Goal: Task Accomplishment & Management: Manage account settings

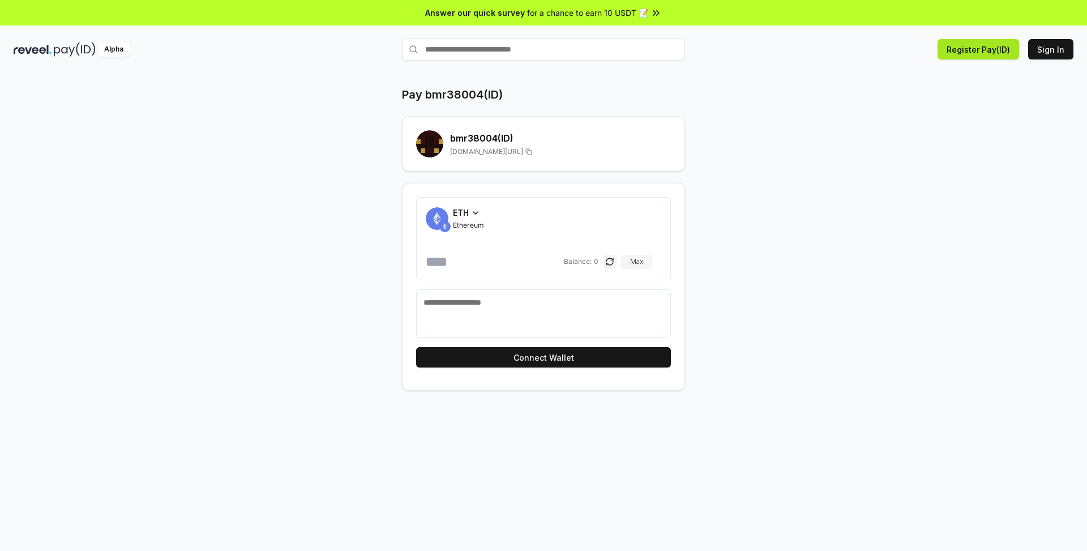
click at [992, 53] on button "Register Pay(ID)" at bounding box center [979, 49] width 82 height 20
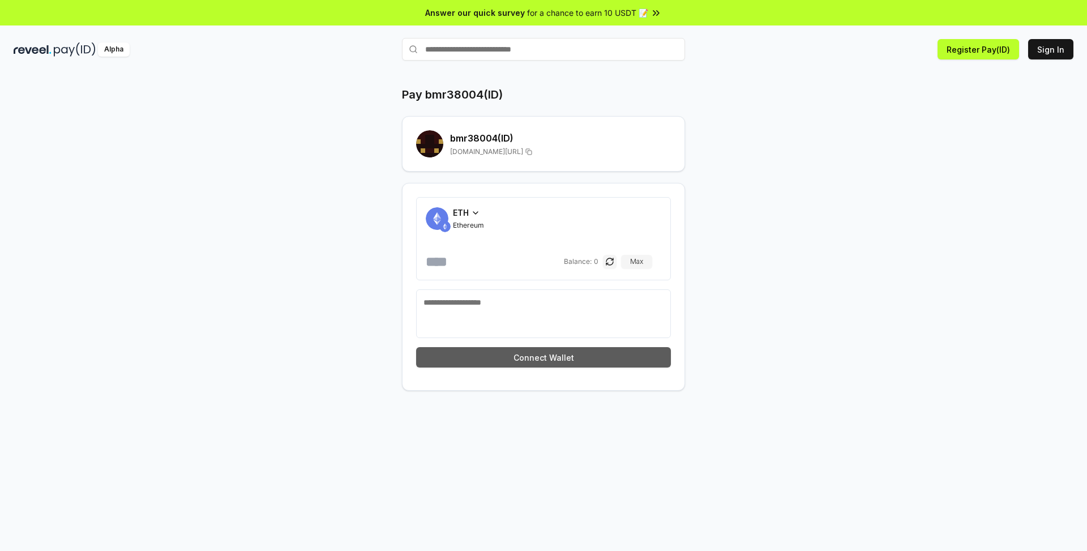
click at [606, 358] on button "Connect Wallet" at bounding box center [543, 357] width 255 height 20
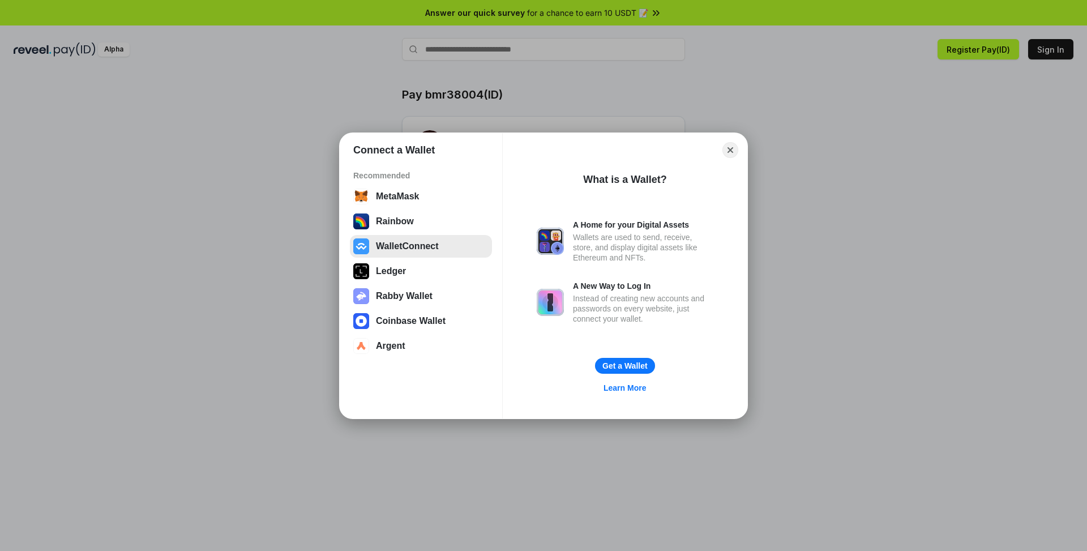
click at [405, 247] on button "WalletConnect" at bounding box center [421, 246] width 142 height 23
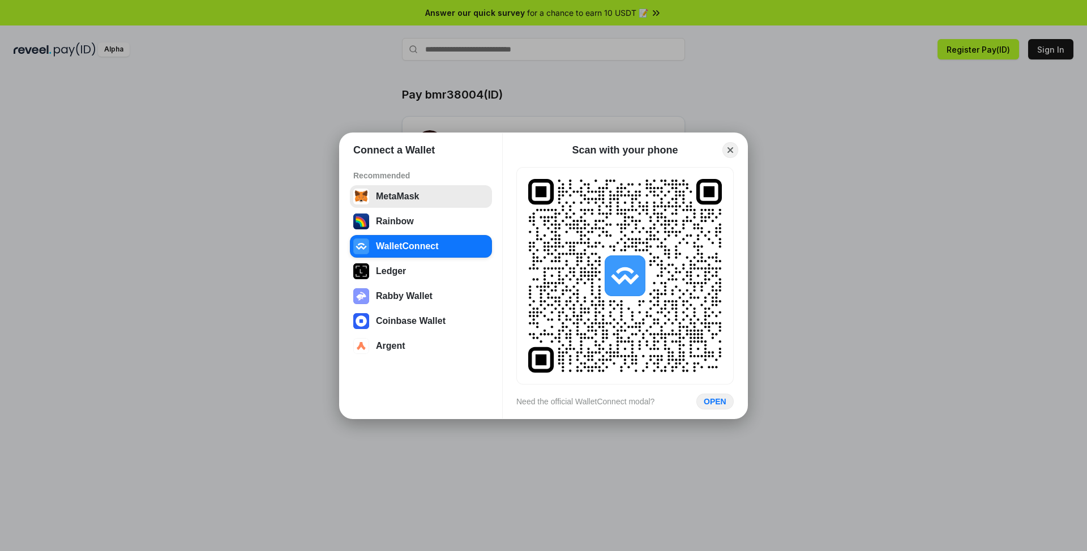
click at [386, 195] on button "MetaMask" at bounding box center [421, 196] width 142 height 23
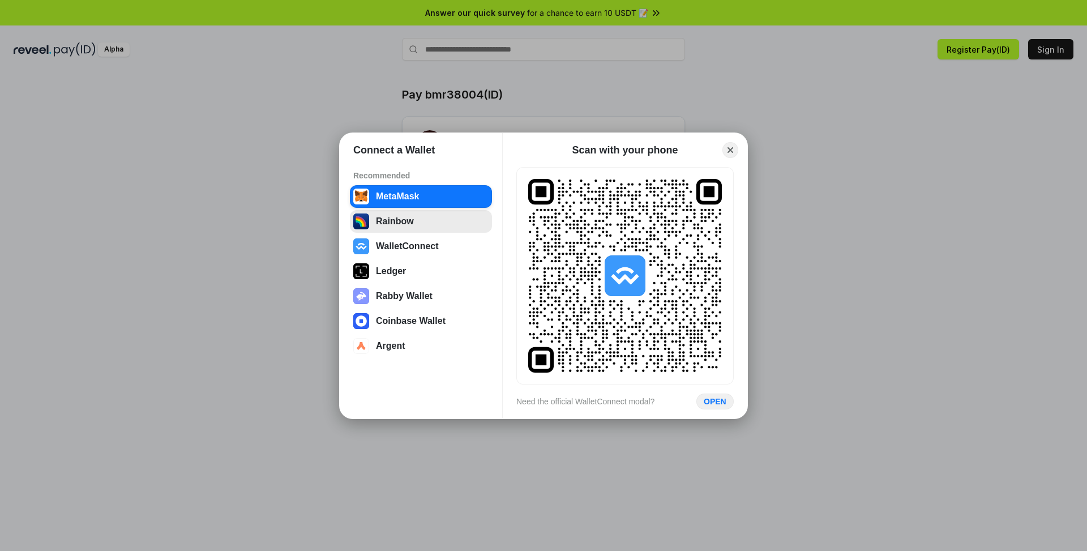
click at [391, 222] on button "Rainbow" at bounding box center [421, 221] width 142 height 23
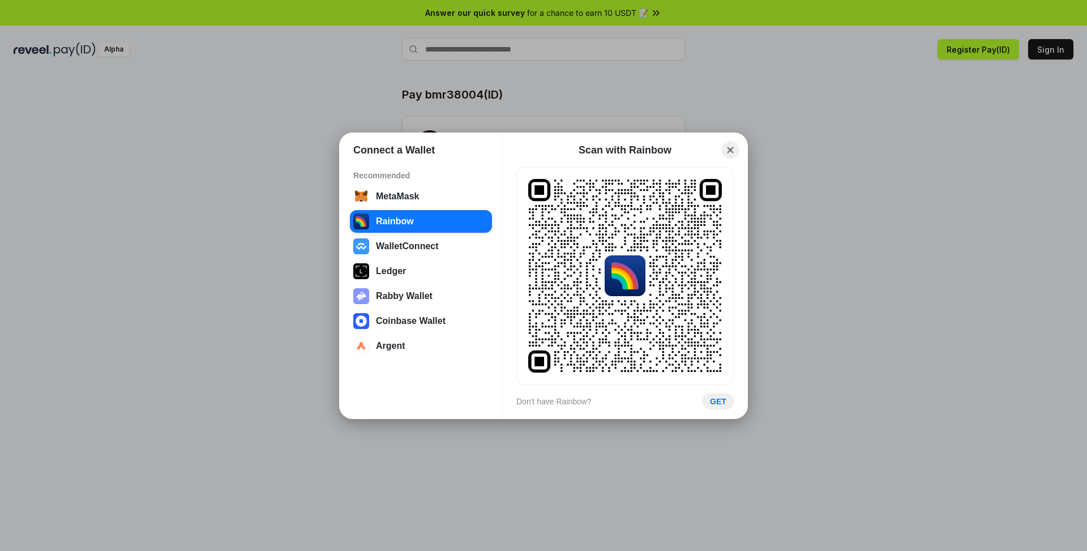
click at [728, 150] on button "Close" at bounding box center [731, 150] width 18 height 18
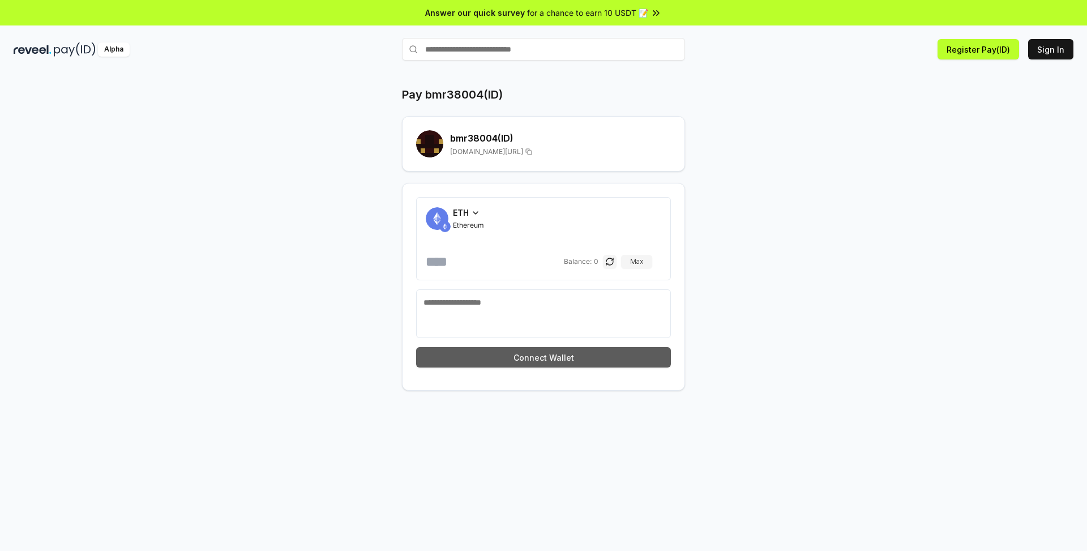
click at [524, 351] on button "Connect Wallet" at bounding box center [543, 357] width 255 height 20
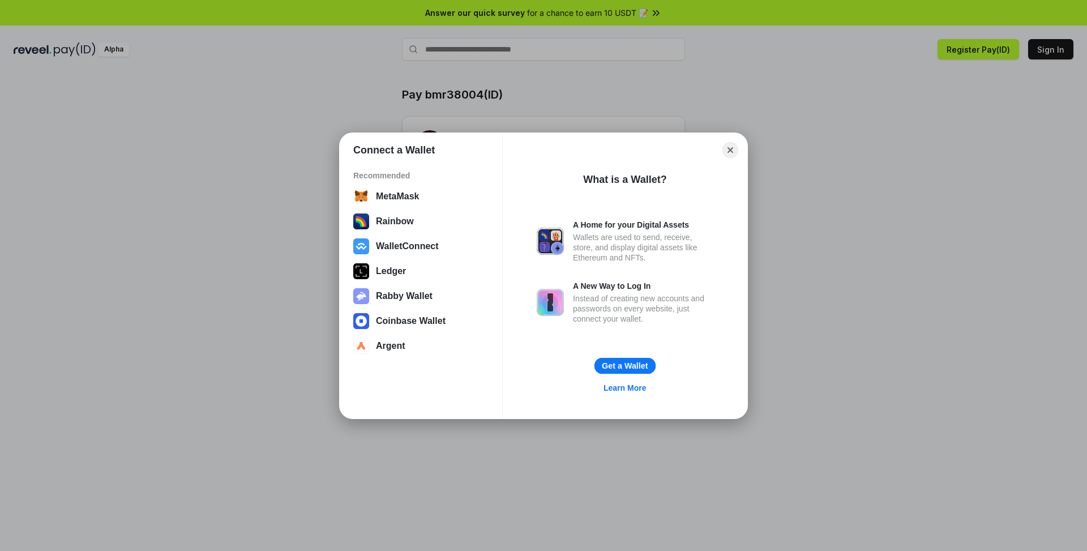
click at [625, 365] on button "Get a Wallet" at bounding box center [625, 365] width 61 height 16
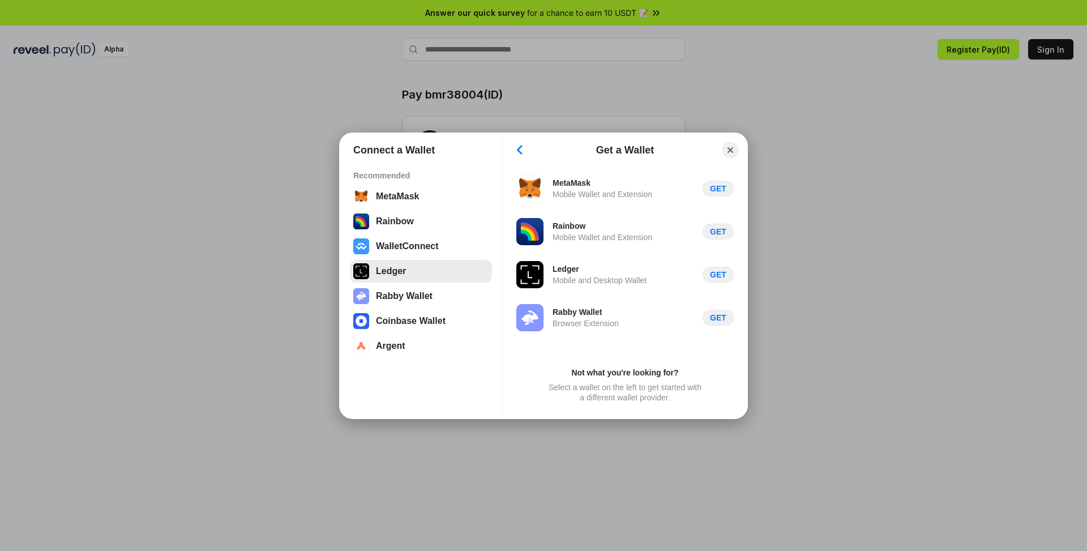
click at [413, 266] on button "Ledger" at bounding box center [421, 271] width 142 height 23
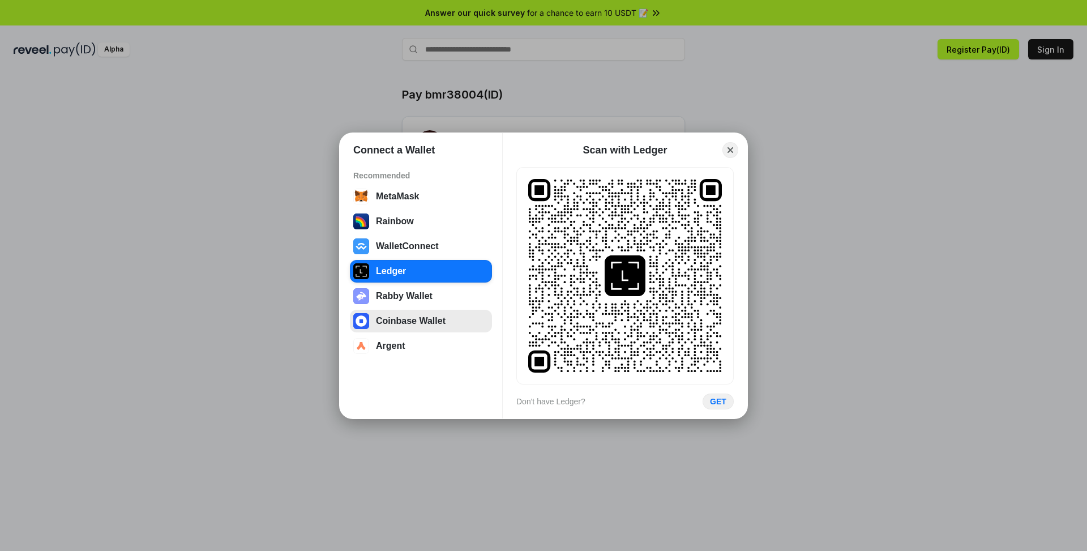
click at [393, 329] on button "Coinbase Wallet" at bounding box center [421, 321] width 142 height 23
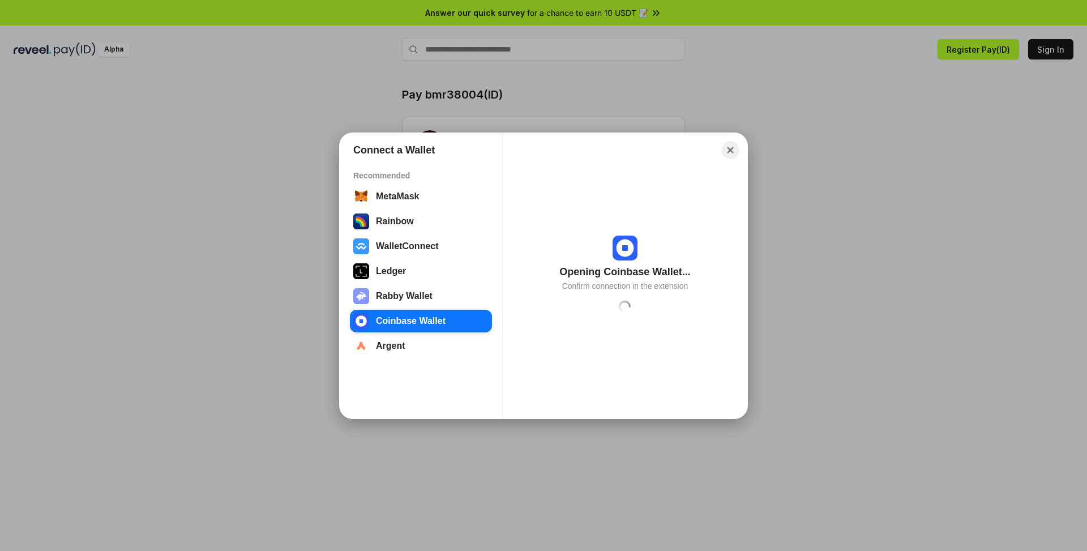
click at [735, 150] on button "Close" at bounding box center [731, 150] width 18 height 18
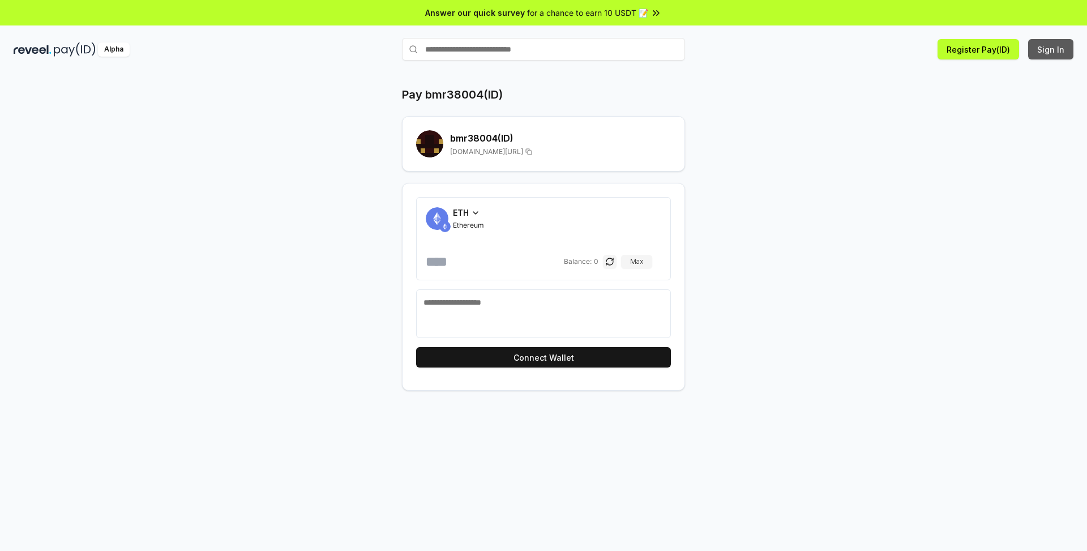
click at [1055, 51] on button "Sign In" at bounding box center [1051, 49] width 45 height 20
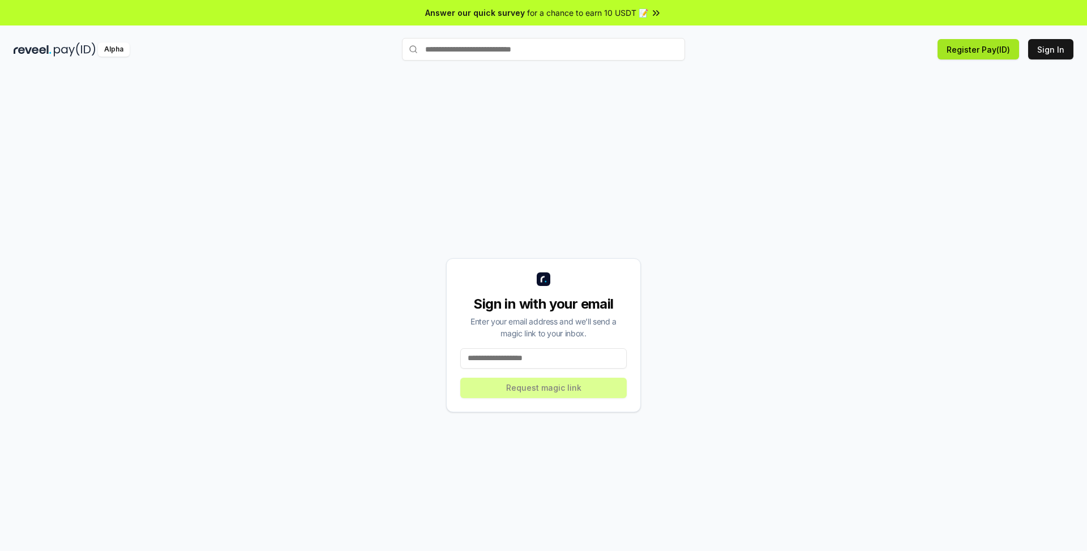
click at [966, 52] on button "Register Pay(ID)" at bounding box center [979, 49] width 82 height 20
click at [967, 49] on button "Register Pay(ID)" at bounding box center [979, 49] width 82 height 20
click at [1048, 48] on button "Sign In" at bounding box center [1051, 49] width 45 height 20
click at [637, 217] on div "Sign in with your email Enter your email address and we’ll send a magic link to…" at bounding box center [544, 335] width 1060 height 497
click at [547, 287] on div "Sign in with your email Enter your email address and we’ll send a magic link to…" at bounding box center [543, 335] width 195 height 154
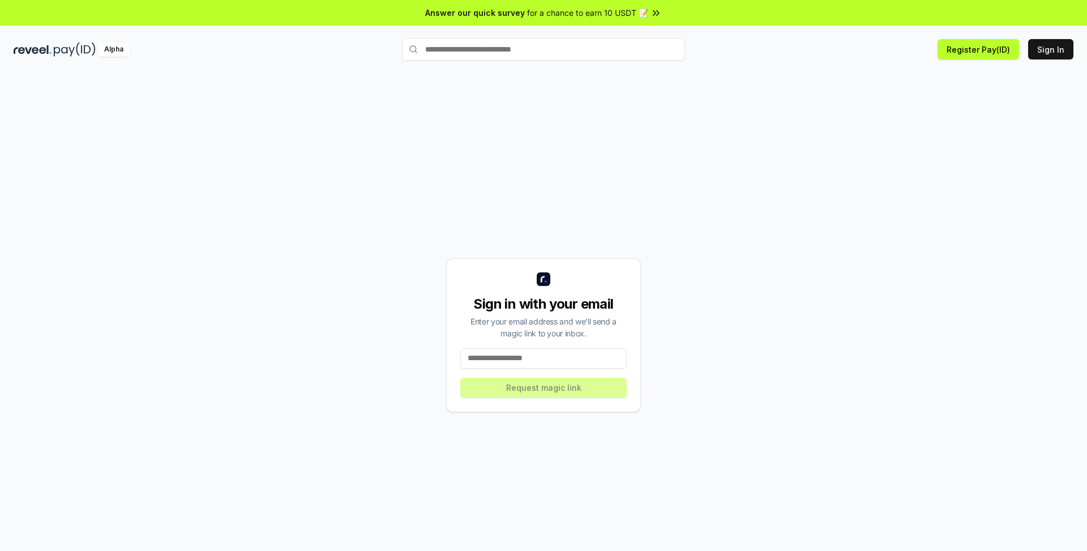
click at [106, 49] on div "Alpha" at bounding box center [114, 49] width 32 height 14
click at [983, 51] on button "Register Pay(ID)" at bounding box center [979, 49] width 82 height 20
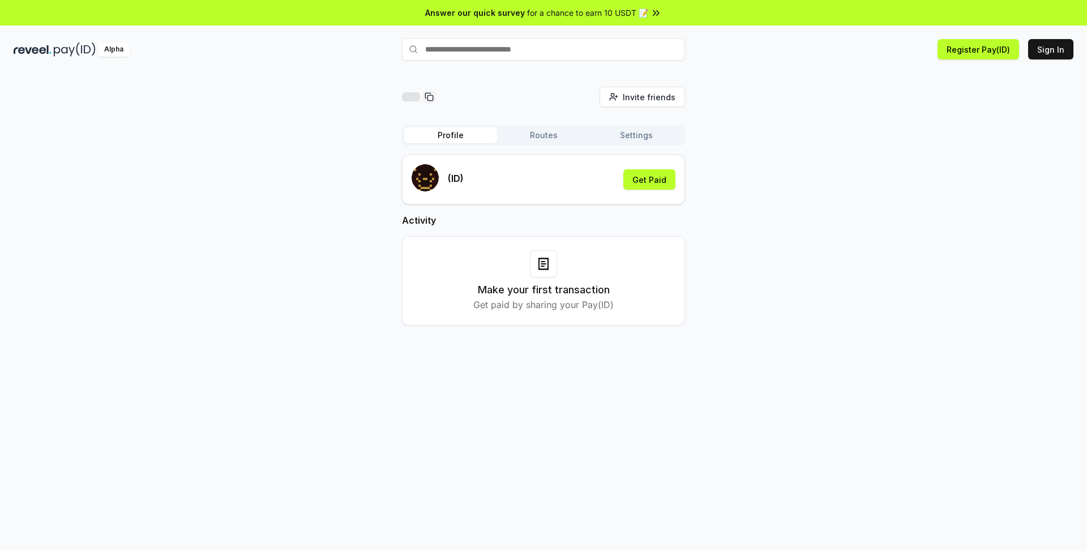
click at [462, 128] on button "Profile" at bounding box center [450, 135] width 93 height 16
click at [655, 173] on button "Get Paid" at bounding box center [650, 179] width 52 height 20
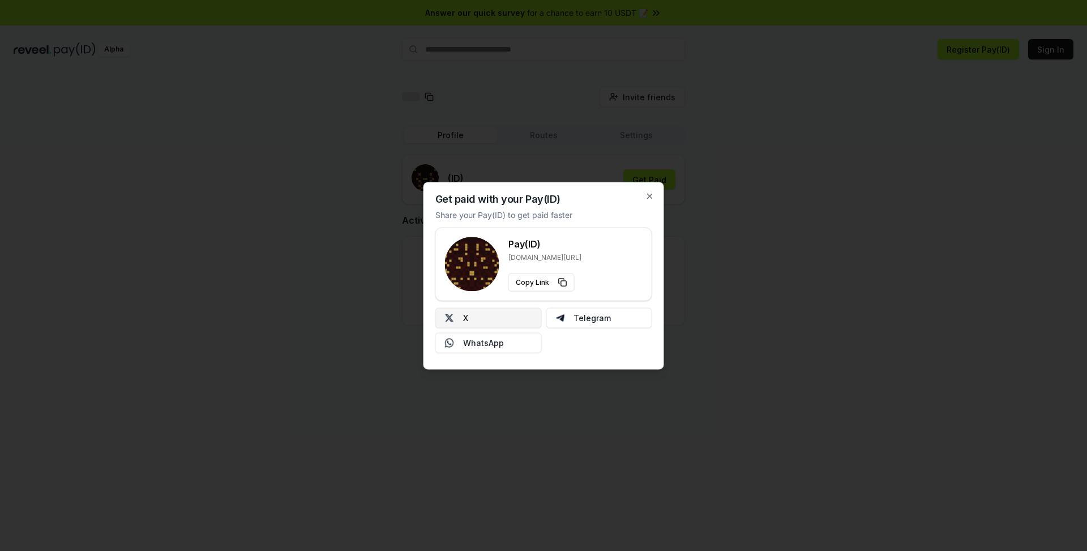
click at [501, 315] on button "X" at bounding box center [489, 318] width 106 height 20
click at [645, 198] on div "Get paid with your Pay(ID) Share your Pay(ID) to get paid faster Pay(ID) [DOMAI…" at bounding box center [544, 275] width 241 height 187
click at [649, 197] on icon "button" at bounding box center [650, 196] width 5 height 5
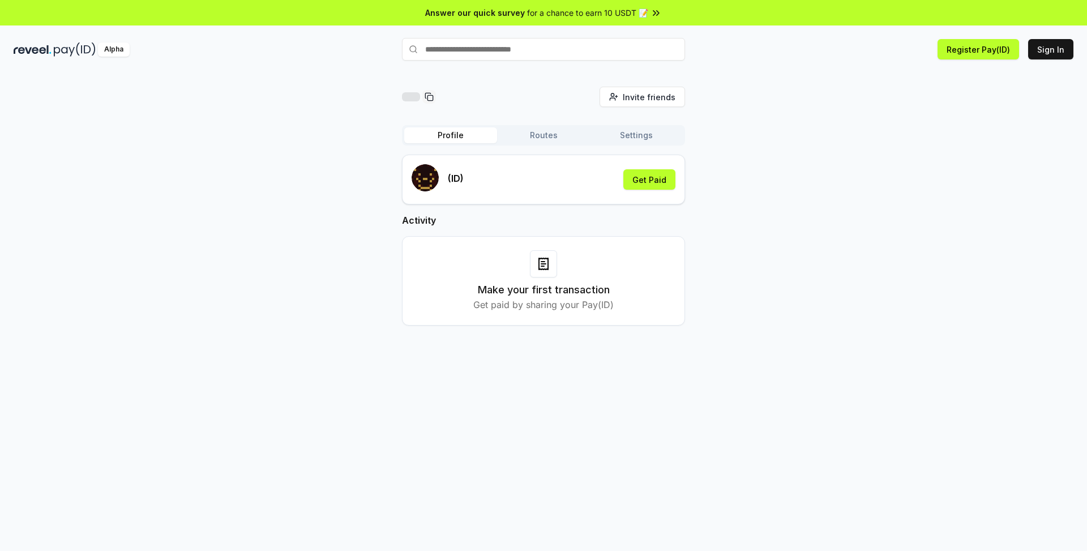
click at [563, 135] on button "Routes" at bounding box center [543, 135] width 93 height 16
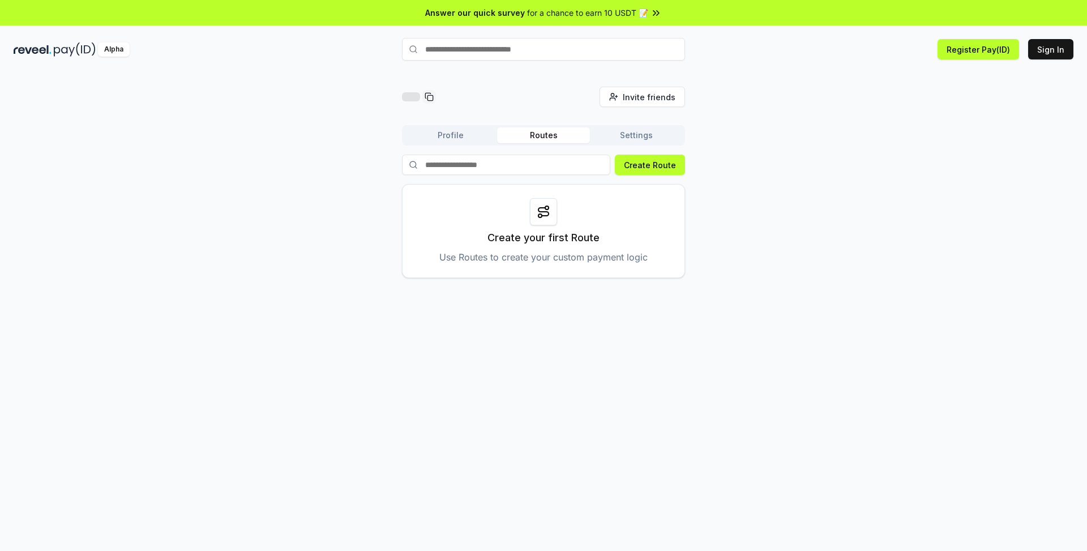
click at [641, 135] on button "Settings" at bounding box center [636, 135] width 93 height 16
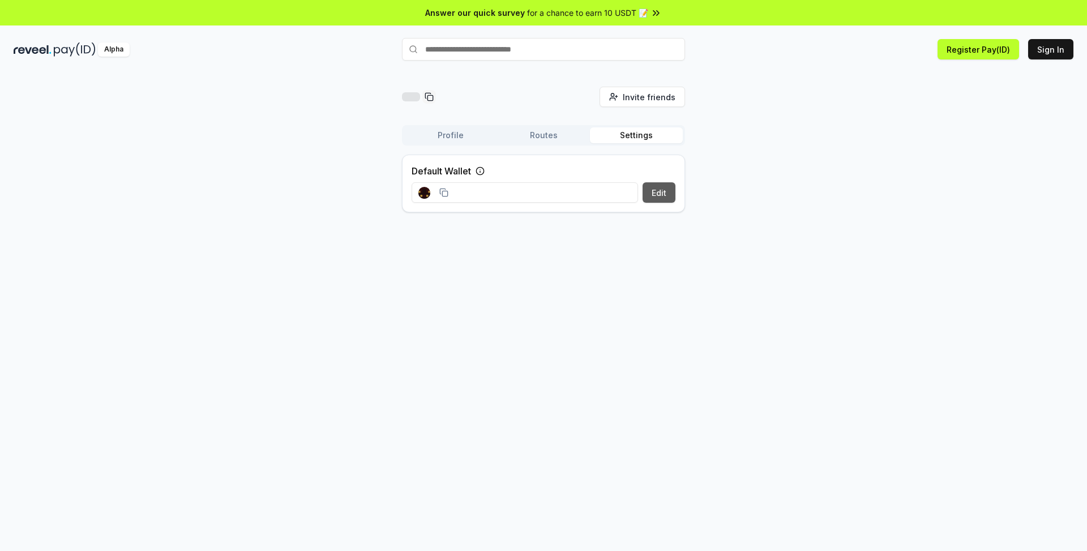
click at [666, 186] on button "Edit" at bounding box center [659, 192] width 33 height 20
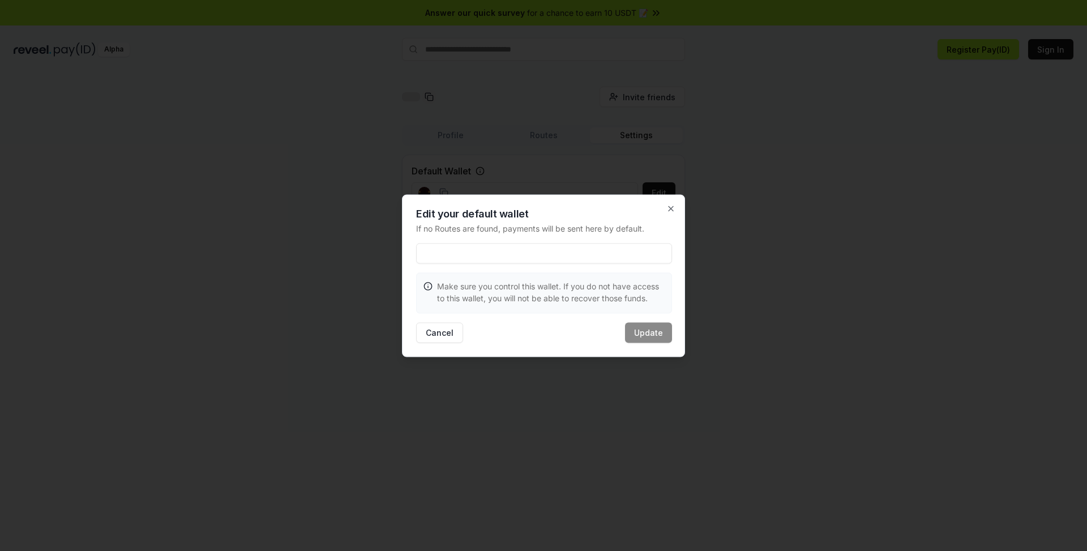
click at [413, 335] on div "Edit your default wallet If no Routes are found, payments will be sent here by …" at bounding box center [543, 275] width 283 height 163
